Goal: Information Seeking & Learning: Learn about a topic

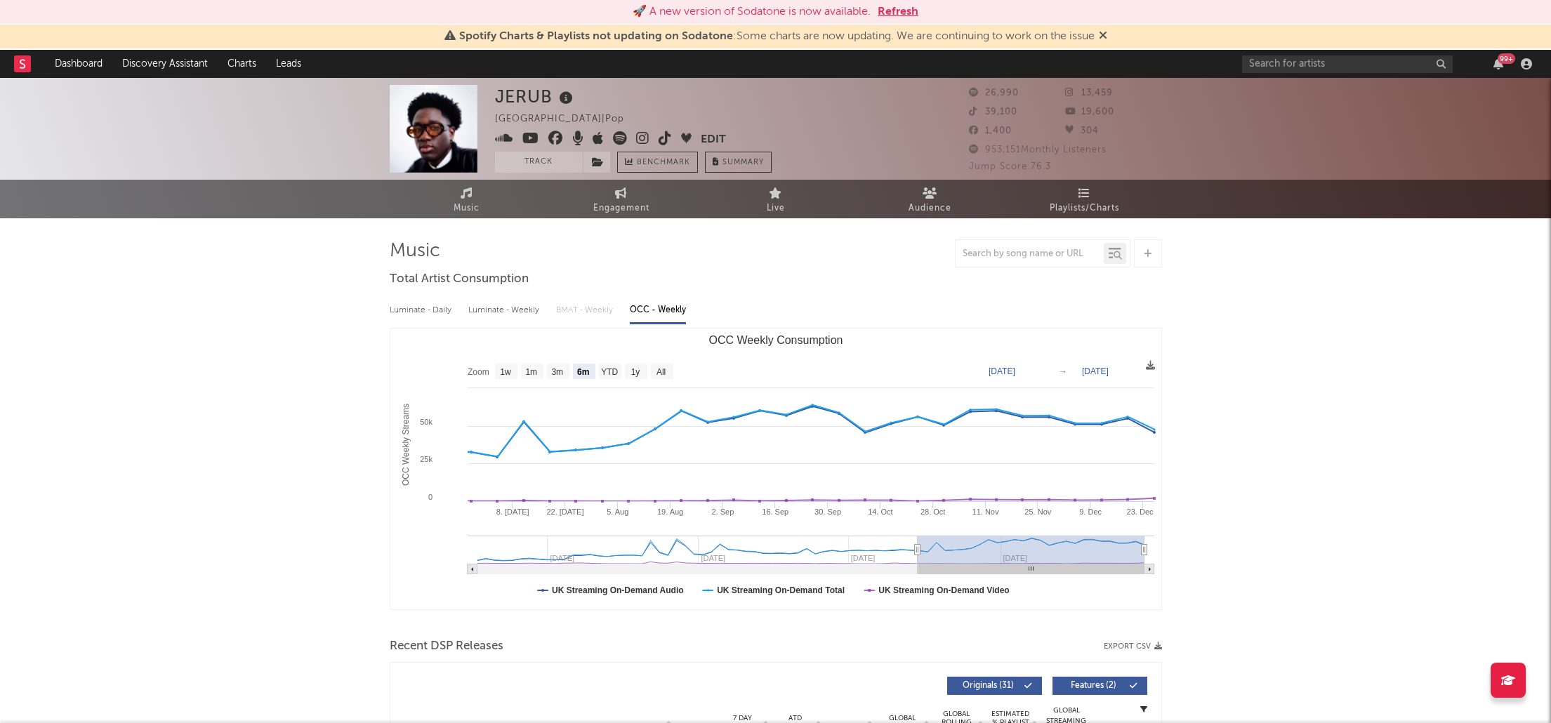
select select "6m"
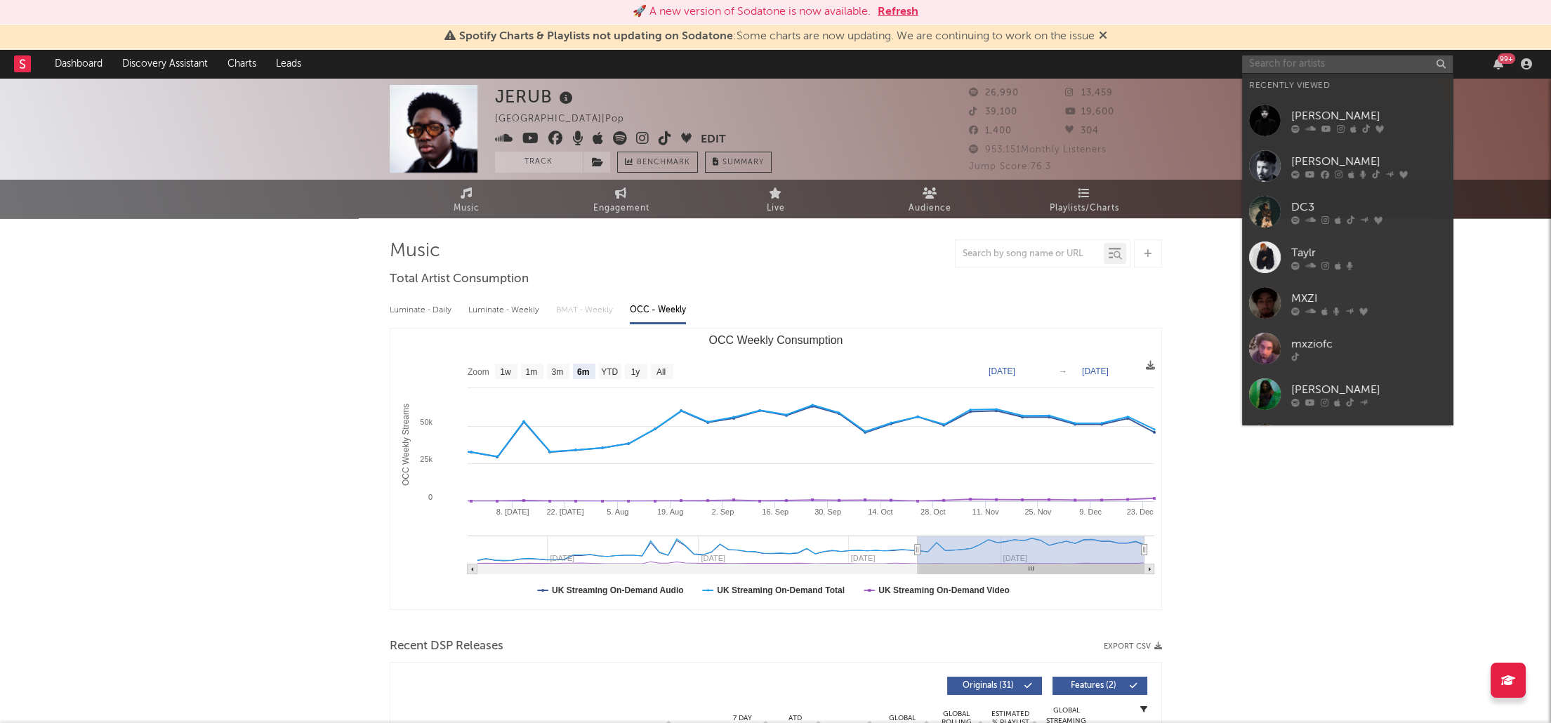
click at [1307, 65] on input "text" at bounding box center [1347, 64] width 211 height 18
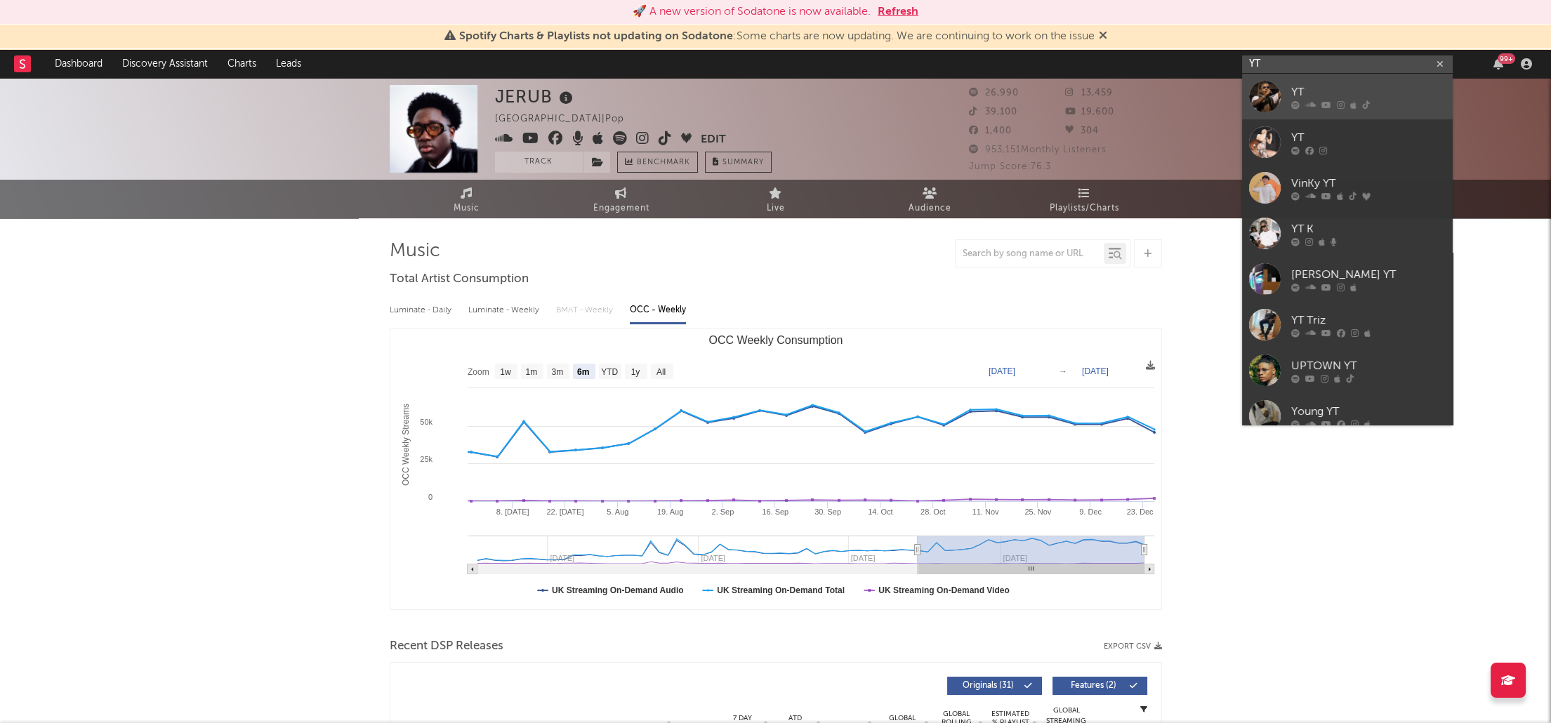
type input "YT"
click at [1316, 100] on div at bounding box center [1368, 104] width 154 height 8
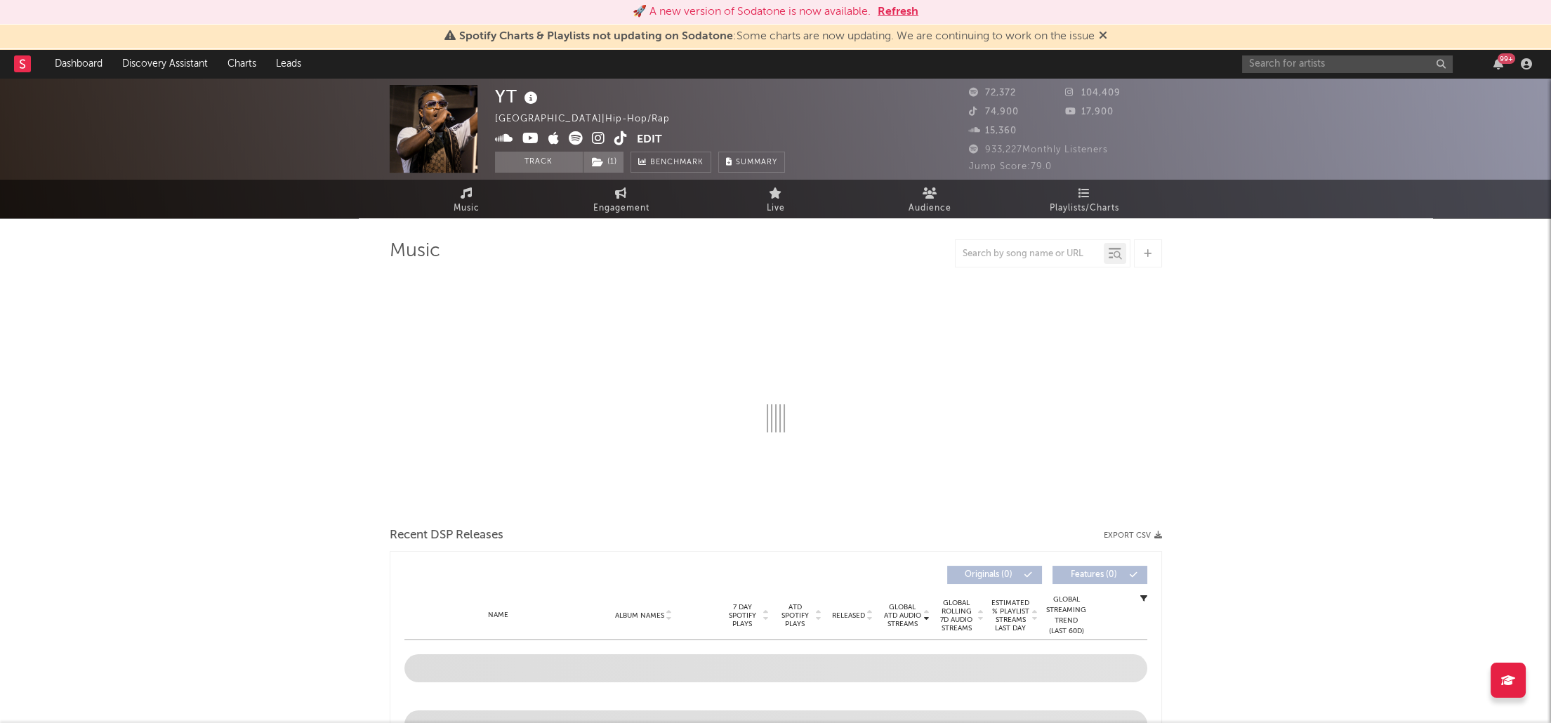
select select "6m"
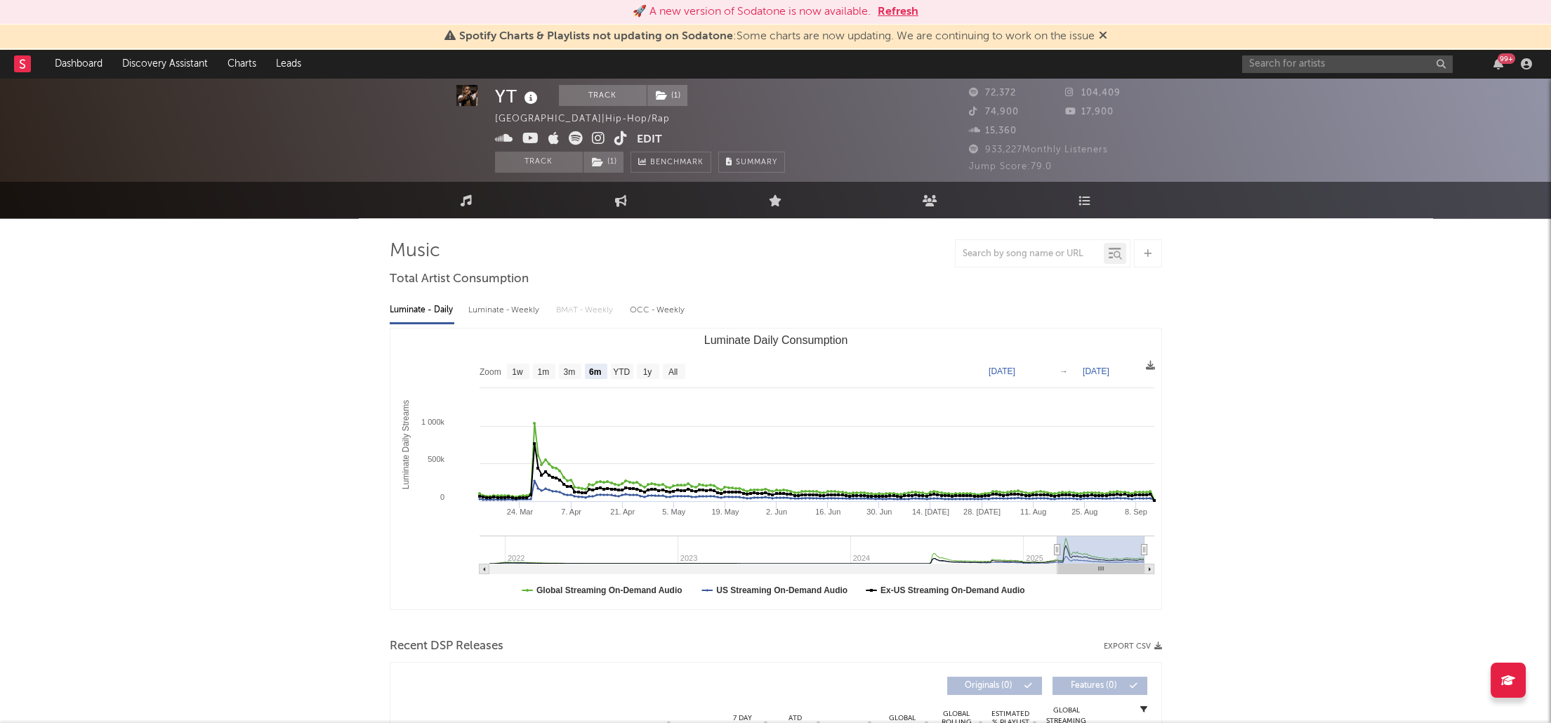
scroll to position [78, 0]
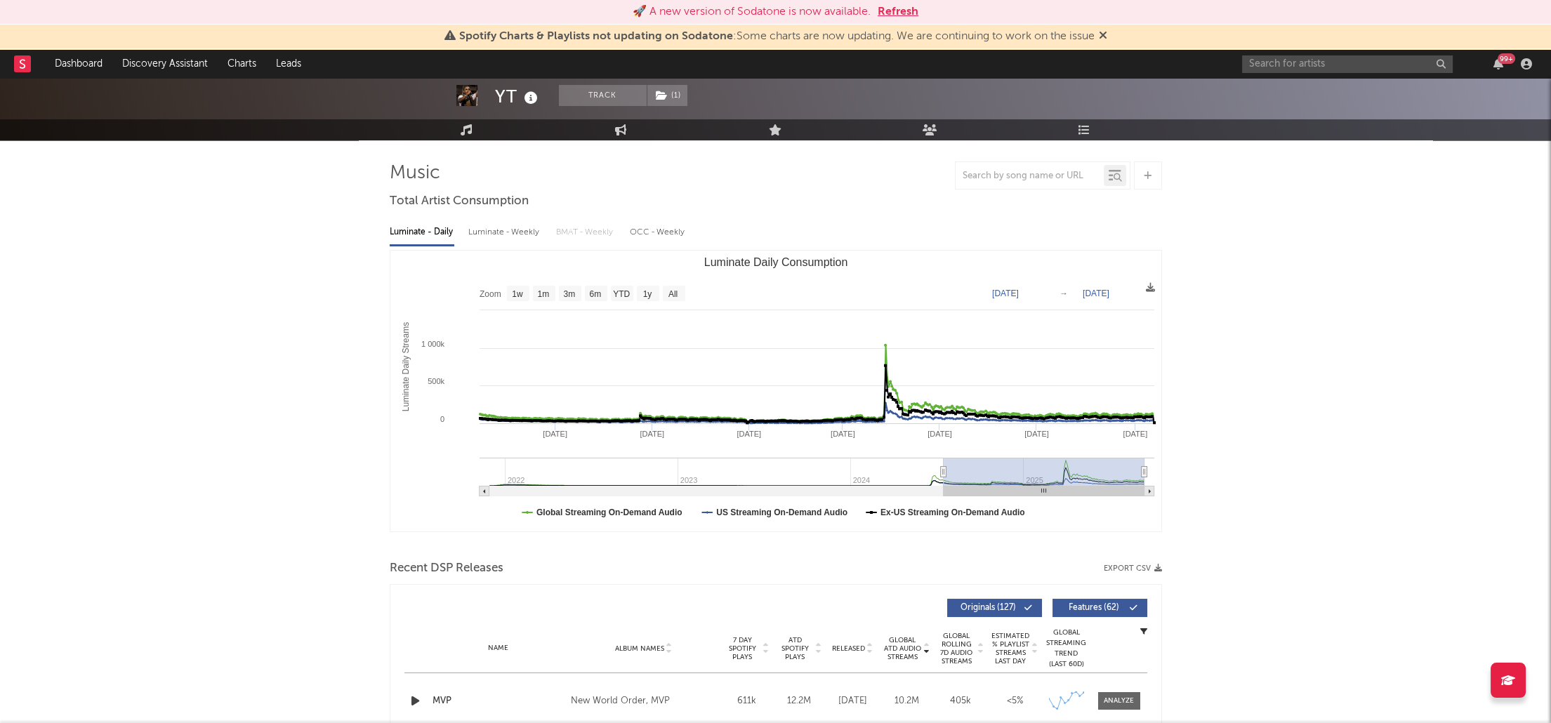
drag, startPoint x: 1056, startPoint y: 473, endPoint x: 943, endPoint y: 476, distance: 113.1
click at [943, 476] on icon "Luminate Daily Consumption" at bounding box center [943, 472] width 6 height 11
type input "[DATE]"
